Goal: Task Accomplishment & Management: Use online tool/utility

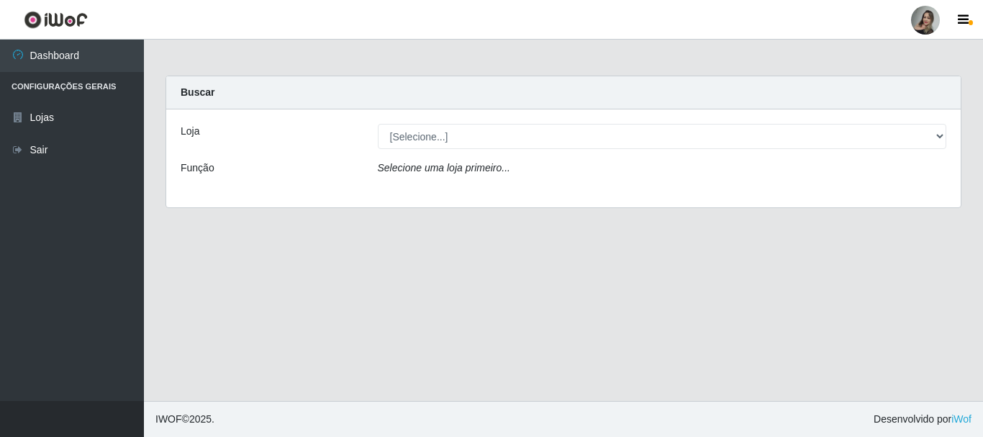
click at [950, 137] on div "[Selecione...] Supermercado Sao Francisco - Amarante" at bounding box center [662, 136] width 591 height 25
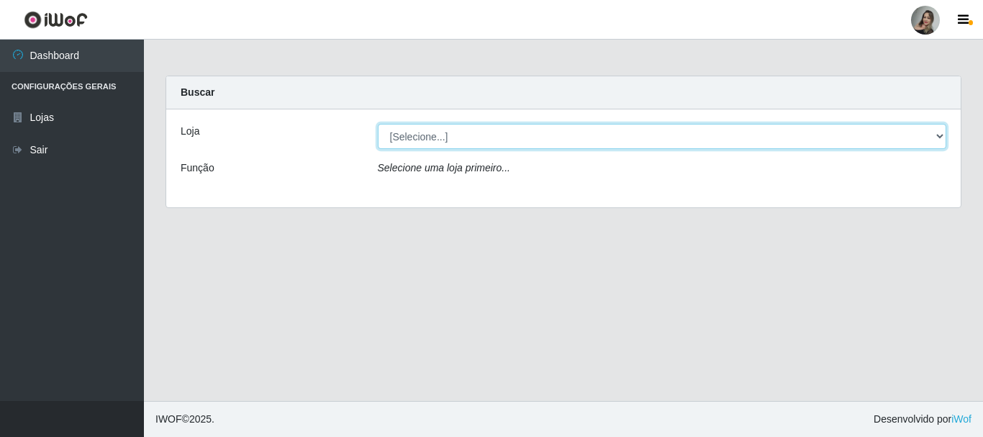
click at [943, 137] on select "[Selecione...] Supermercado Sao Francisco - Amarante" at bounding box center [662, 136] width 569 height 25
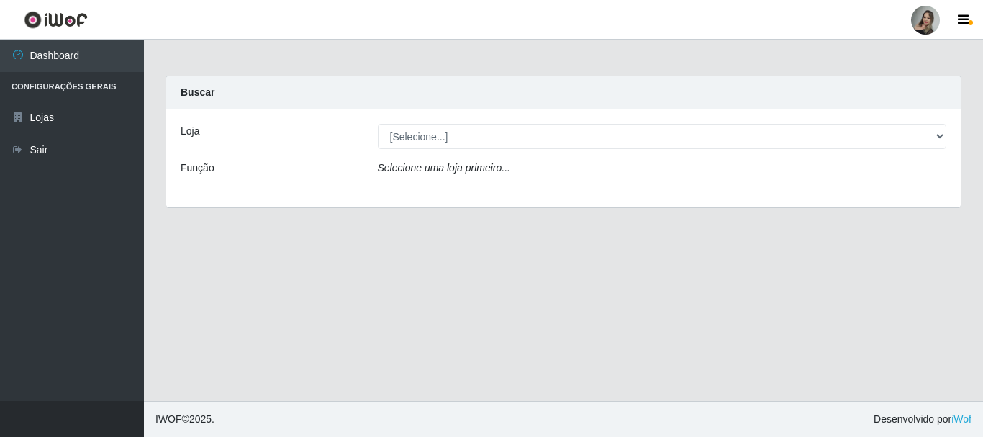
click at [865, 189] on div "Loja [Selecione...] Supermercado Sao Francisco - Amarante Função Selecione uma …" at bounding box center [563, 158] width 795 height 98
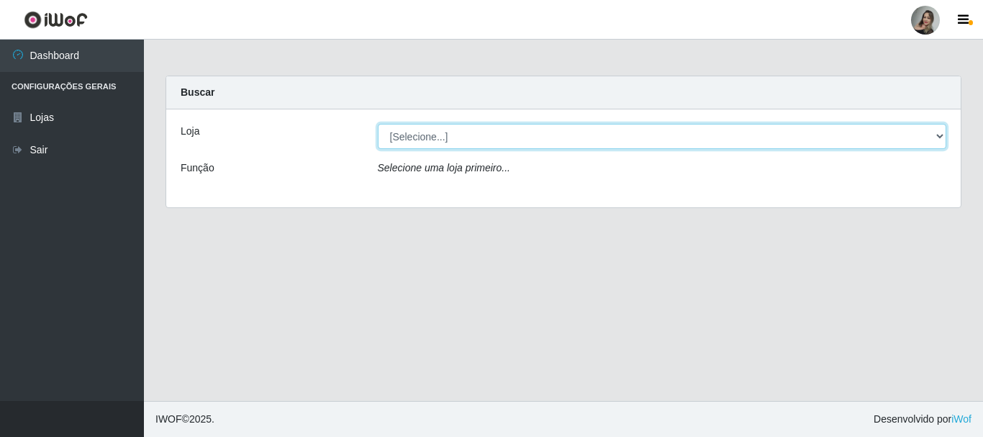
click at [945, 140] on select "[Selecione...] Supermercado Sao Francisco - Amarante" at bounding box center [662, 136] width 569 height 25
select select "383"
click at [378, 124] on select "[Selecione...] Supermercado Sao Francisco - Amarante" at bounding box center [662, 136] width 569 height 25
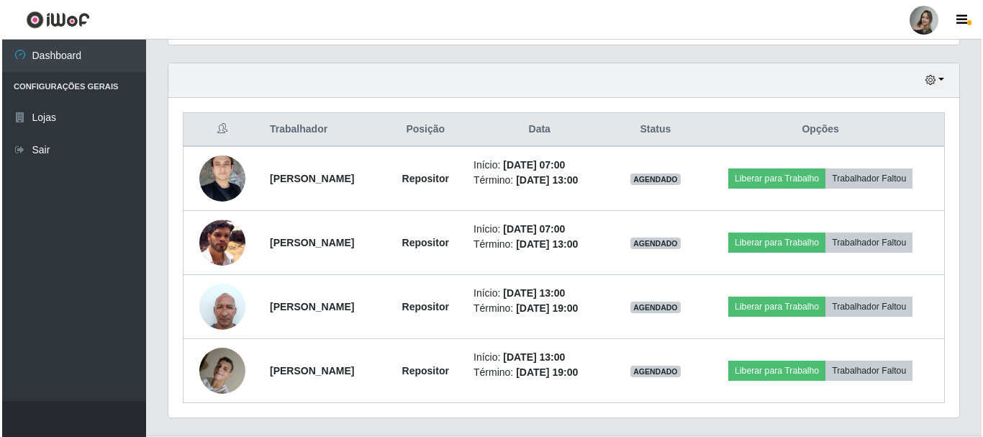
scroll to position [519, 0]
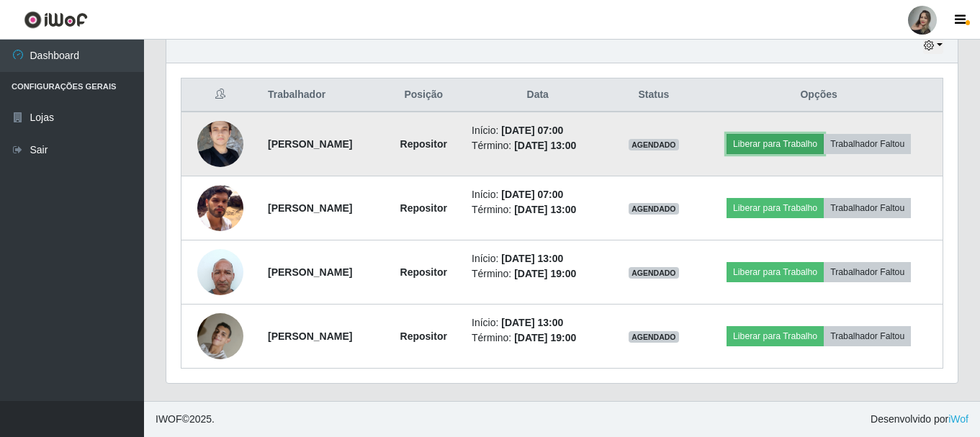
click at [788, 140] on button "Liberar para Trabalho" at bounding box center [774, 144] width 97 height 20
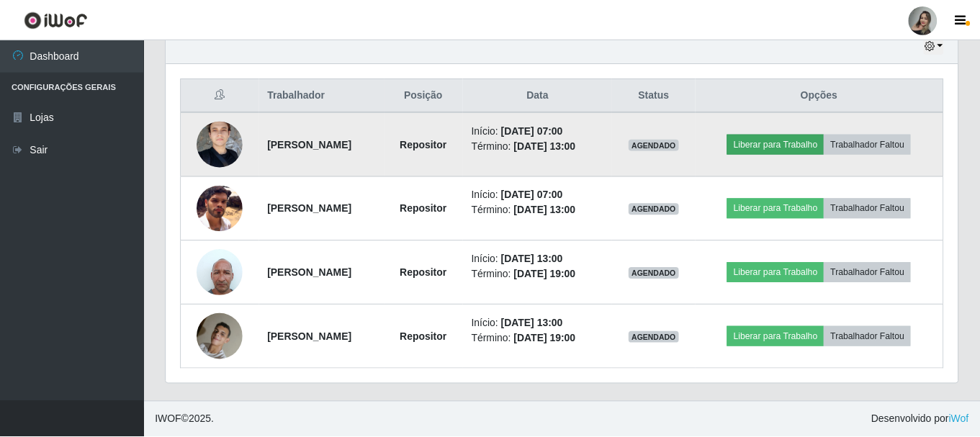
scroll to position [299, 784]
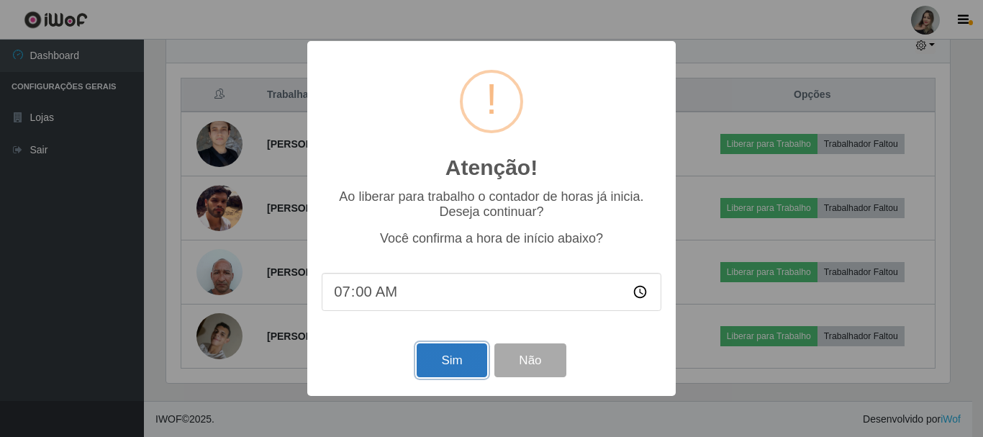
click at [473, 358] on button "Sim" at bounding box center [452, 360] width 70 height 34
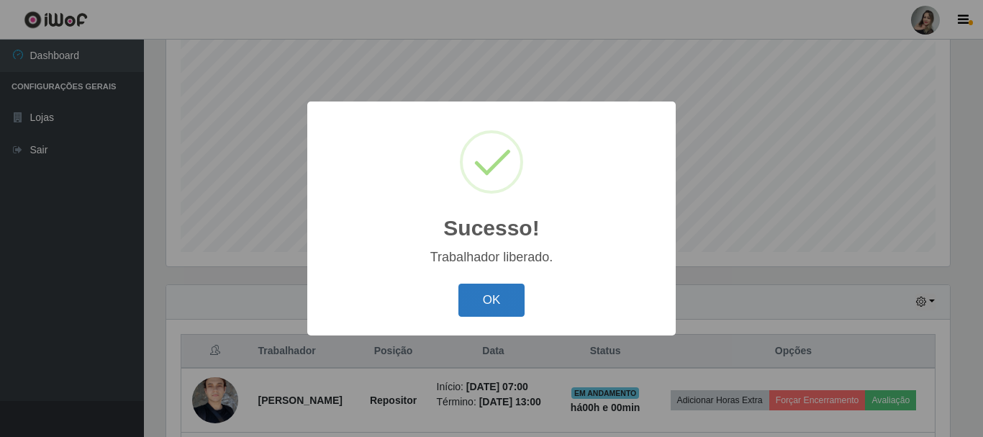
click at [481, 302] on button "OK" at bounding box center [492, 301] width 67 height 34
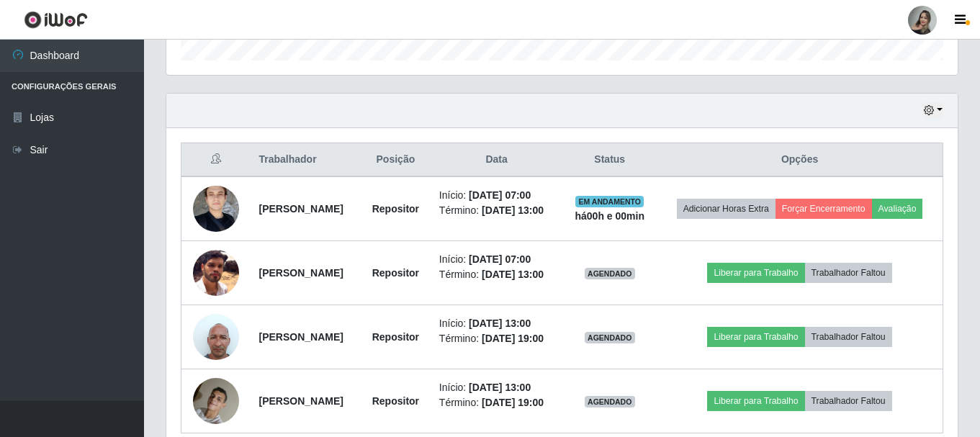
scroll to position [466, 0]
